Goal: Communication & Community: Answer question/provide support

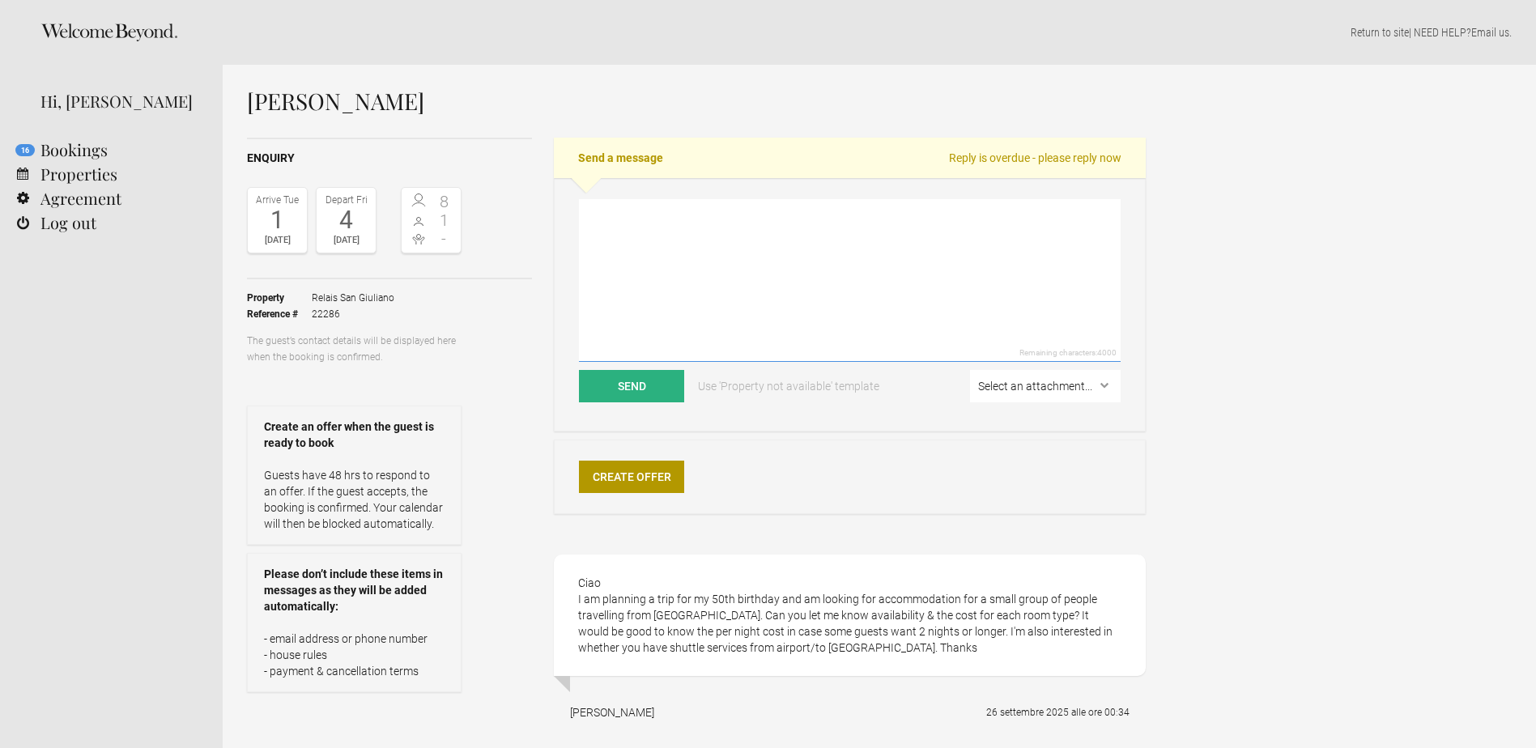
click at [832, 288] on textarea at bounding box center [850, 280] width 542 height 163
click at [1452, 471] on div "[PERSON_NAME] Enquiry Arrive [DATE] Depart [DATE] 8 1 - Toggle booking details …" at bounding box center [879, 439] width 1313 height 749
click at [665, 220] on textarea "Dear" at bounding box center [850, 280] width 542 height 163
paste textarea "Relais [GEOGRAPHIC_DATA] has rooms all different from each other, as your kind …"
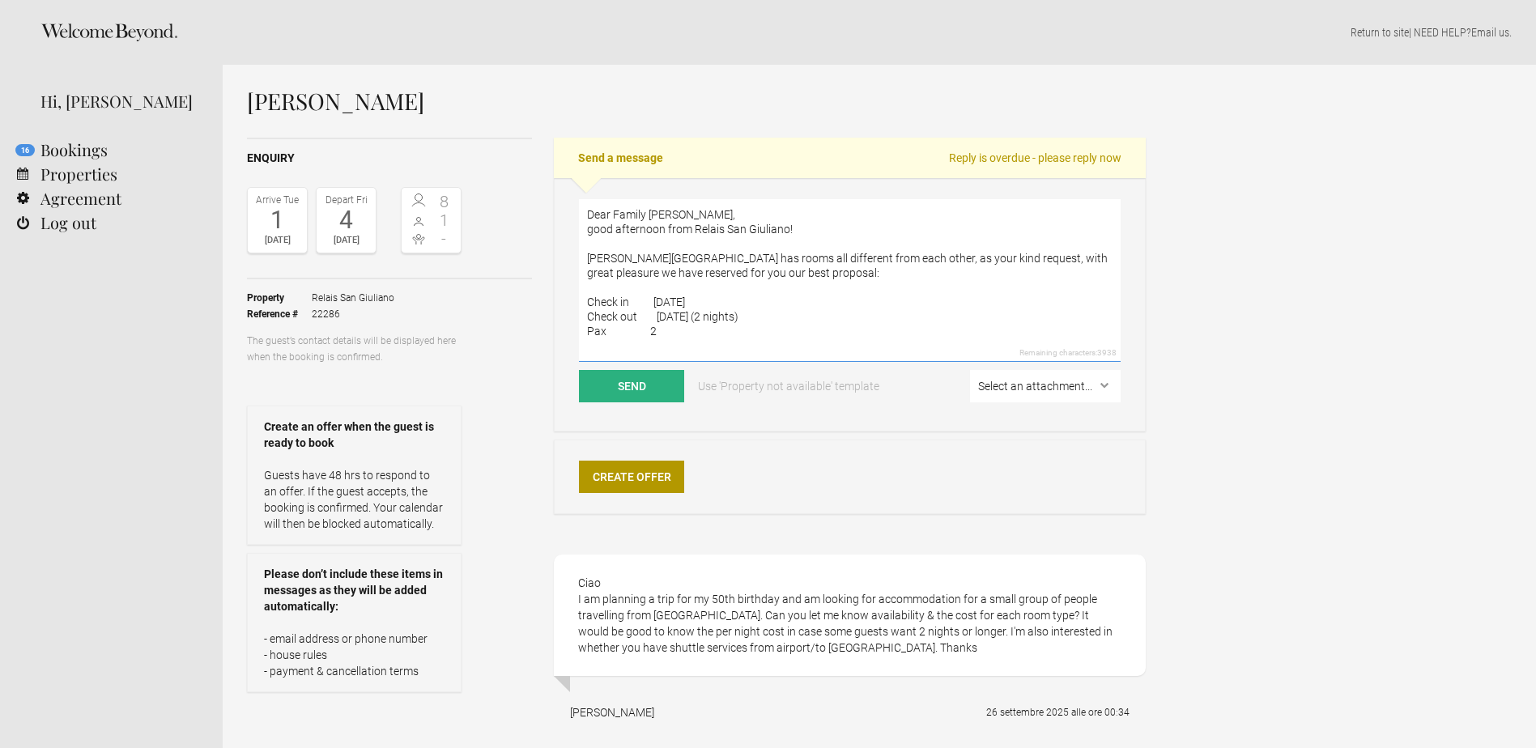
scroll to position [49, 0]
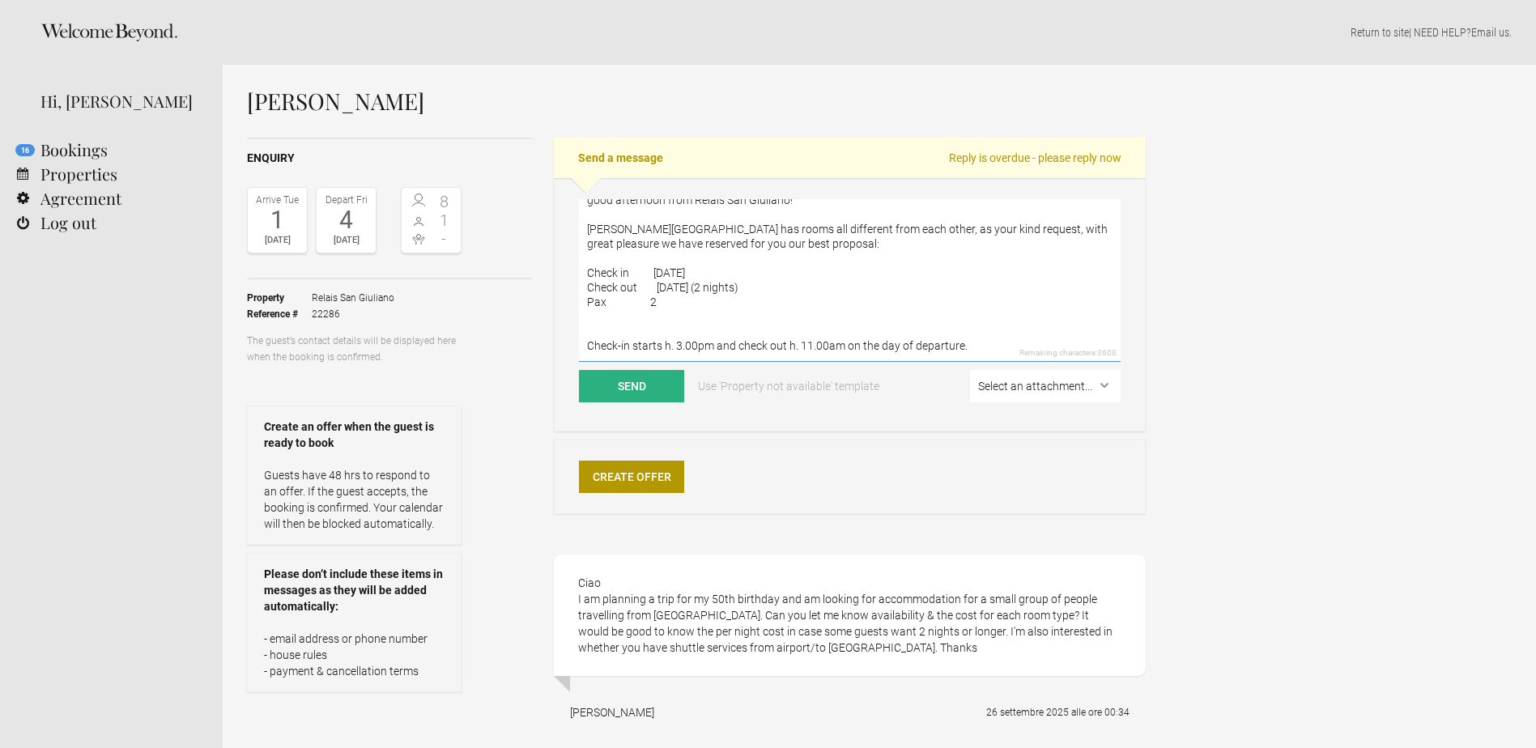
click at [675, 245] on textarea "Dear Family [PERSON_NAME], good afternoon from Relais San Giuliano! [PERSON_NAM…" at bounding box center [850, 280] width 542 height 163
click at [666, 249] on textarea "Dear Family [PERSON_NAME], good afternoon from Relais San Giuliano! [PERSON_NAM…" at bounding box center [850, 280] width 542 height 163
click at [688, 249] on textarea "Dear Family [PERSON_NAME], good afternoon from Relais San Giuliano! [PERSON_NAM…" at bounding box center [850, 280] width 542 height 163
click at [743, 254] on textarea "Dear Family [PERSON_NAME], good afternoon from Relais San Giuliano! [PERSON_NAM…" at bounding box center [850, 280] width 542 height 163
click at [672, 270] on textarea "Dear Family [PERSON_NAME], good afternoon from Relais San Giuliano! [PERSON_NAM…" at bounding box center [850, 280] width 542 height 163
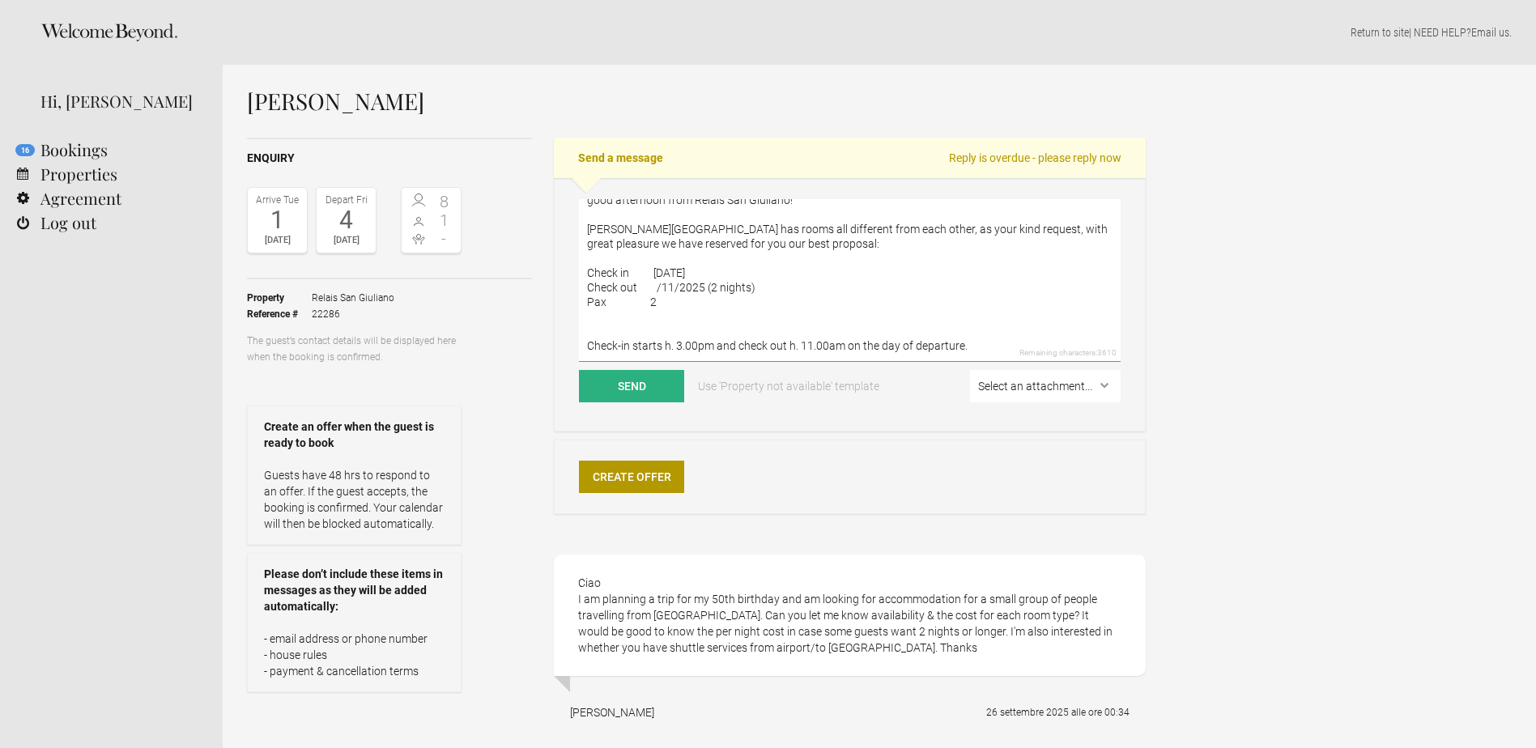
click at [664, 251] on textarea "Dear Family [PERSON_NAME], good afternoon from Relais San Giuliano! [PERSON_NAM…" at bounding box center [850, 280] width 542 height 163
click at [666, 277] on textarea "Dear Family [PERSON_NAME], good afternoon from Relais San Giuliano! [PERSON_NAM…" at bounding box center [850, 280] width 542 height 163
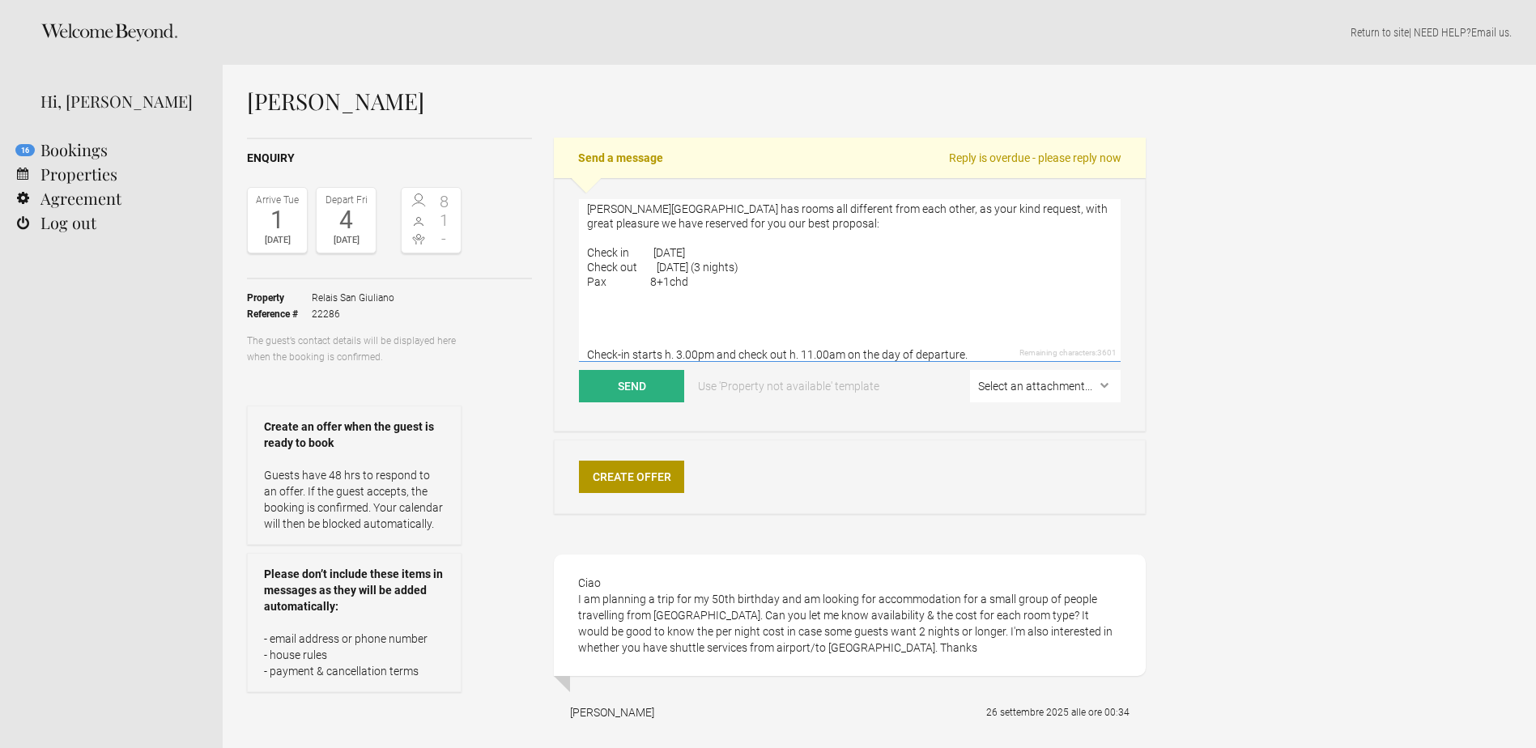
paste textarea "Total Standard Rate € 540,00 Total Not Refundable Rate € 490,50"
click at [593, 296] on textarea "Dear Family [PERSON_NAME], good afternoon from Relais San Giuliano! [PERSON_NAM…" at bounding box center [850, 280] width 542 height 163
type textarea "Dear Family [PERSON_NAME], good afternoon from Relais San Giuliano! [PERSON_NAM…"
